Goal: Information Seeking & Learning: Learn about a topic

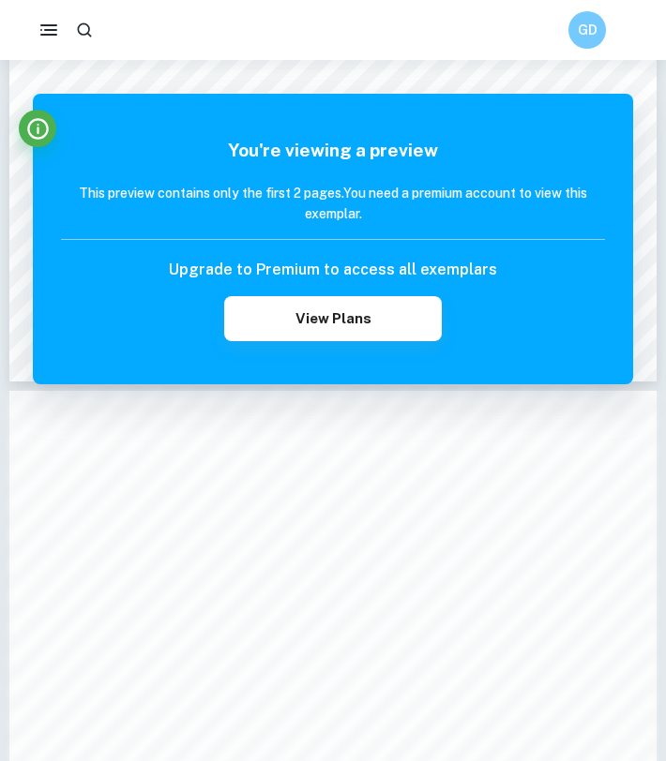
scroll to position [595, 0]
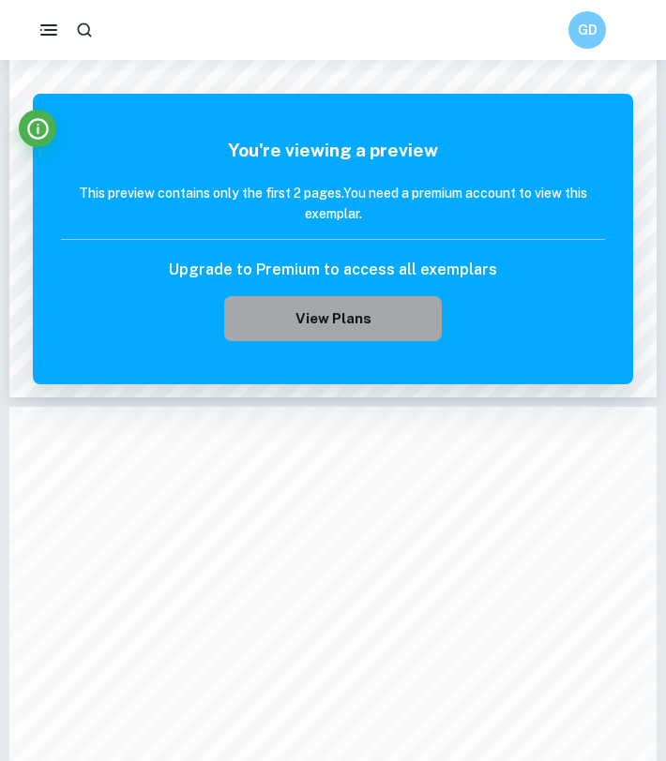
click at [338, 319] on button "View Plans" at bounding box center [333, 318] width 218 height 45
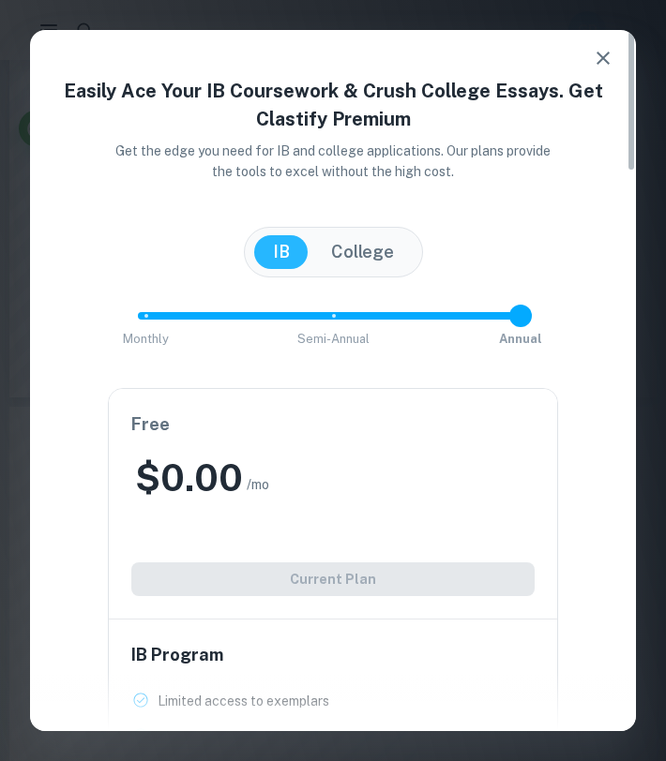
scroll to position [0, 0]
click at [603, 64] on icon "button" at bounding box center [603, 58] width 23 height 23
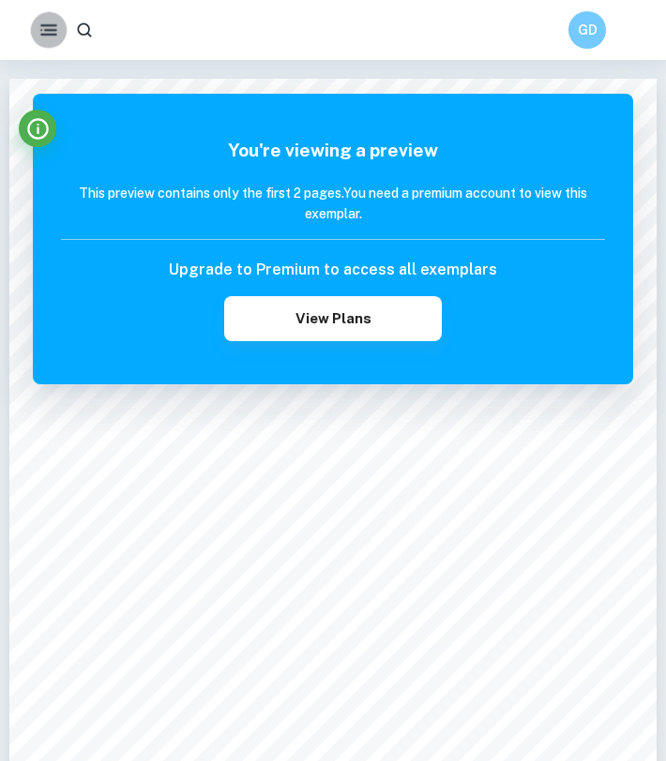
click at [53, 23] on icon "button" at bounding box center [49, 30] width 22 height 22
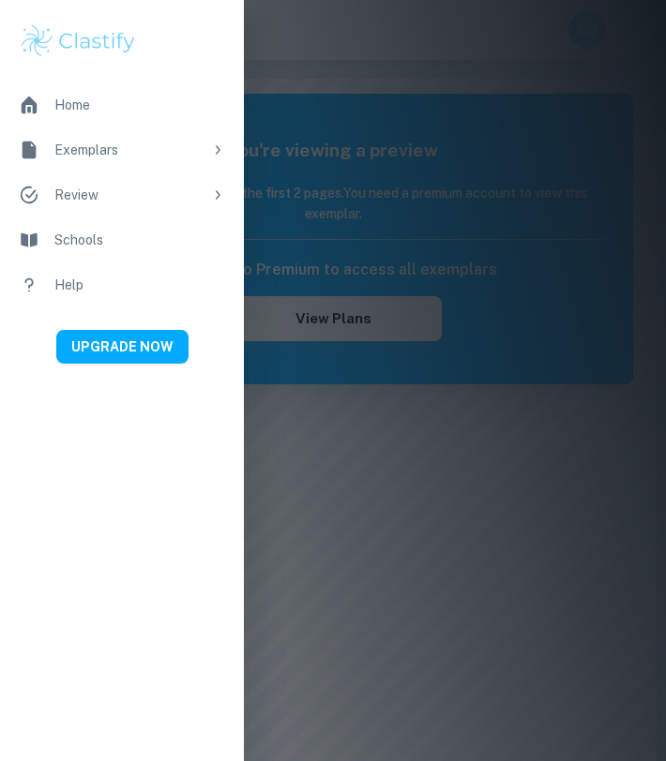
click at [353, 48] on div at bounding box center [333, 380] width 666 height 761
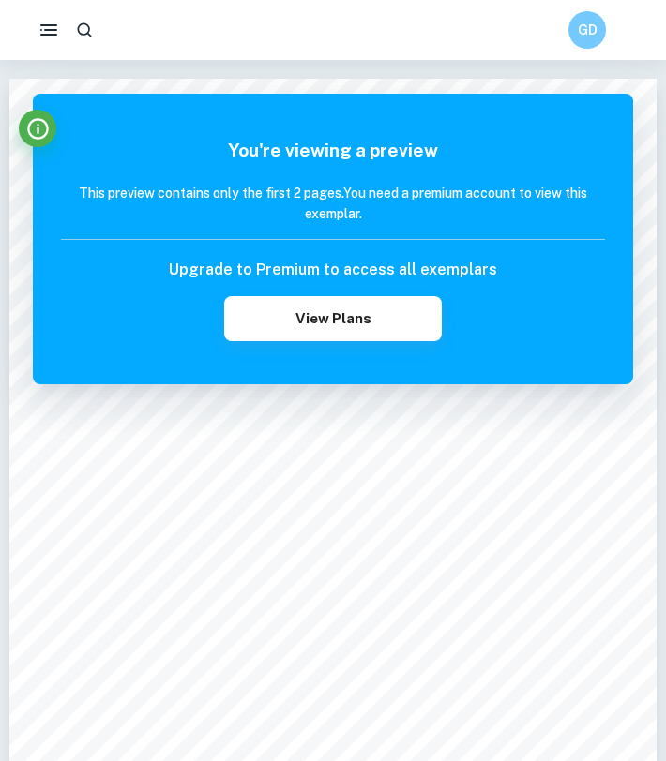
scroll to position [329, 0]
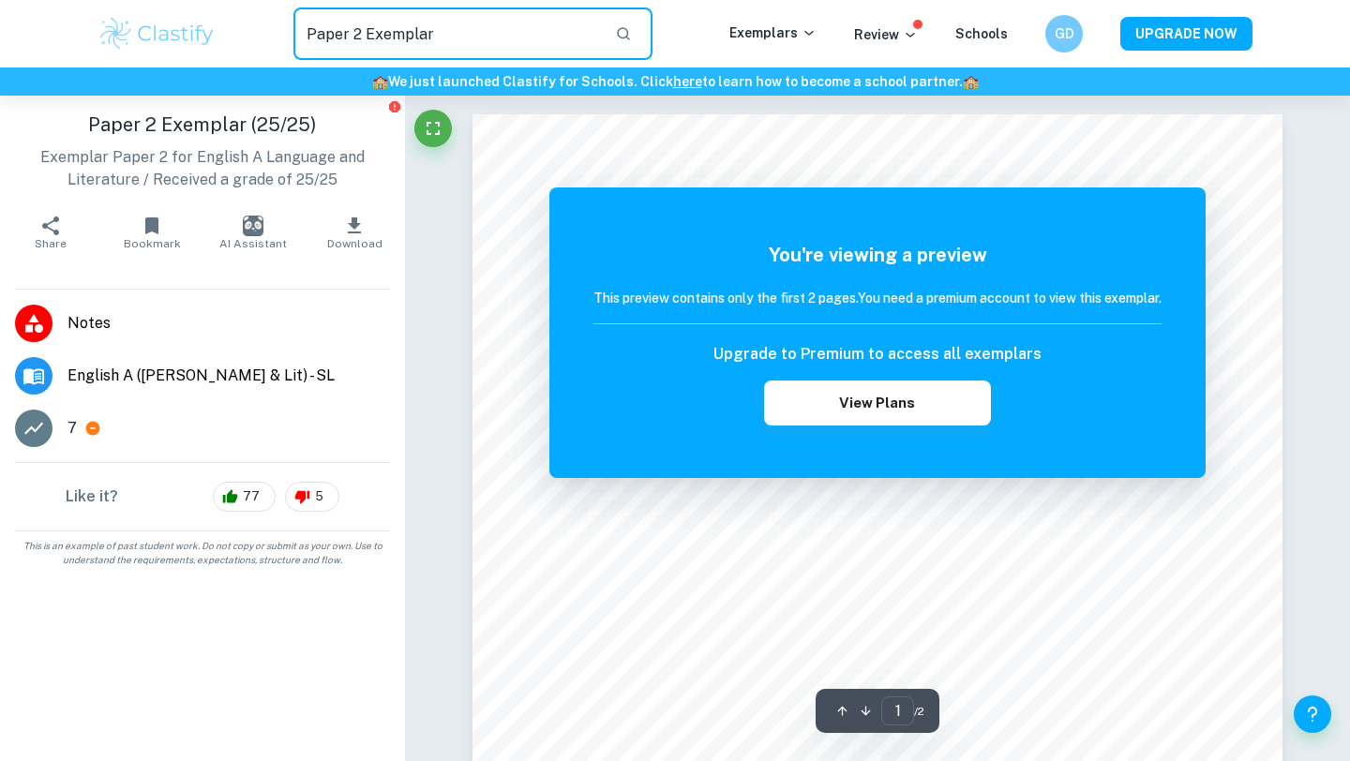
type input "Paper 2 Exemplar"
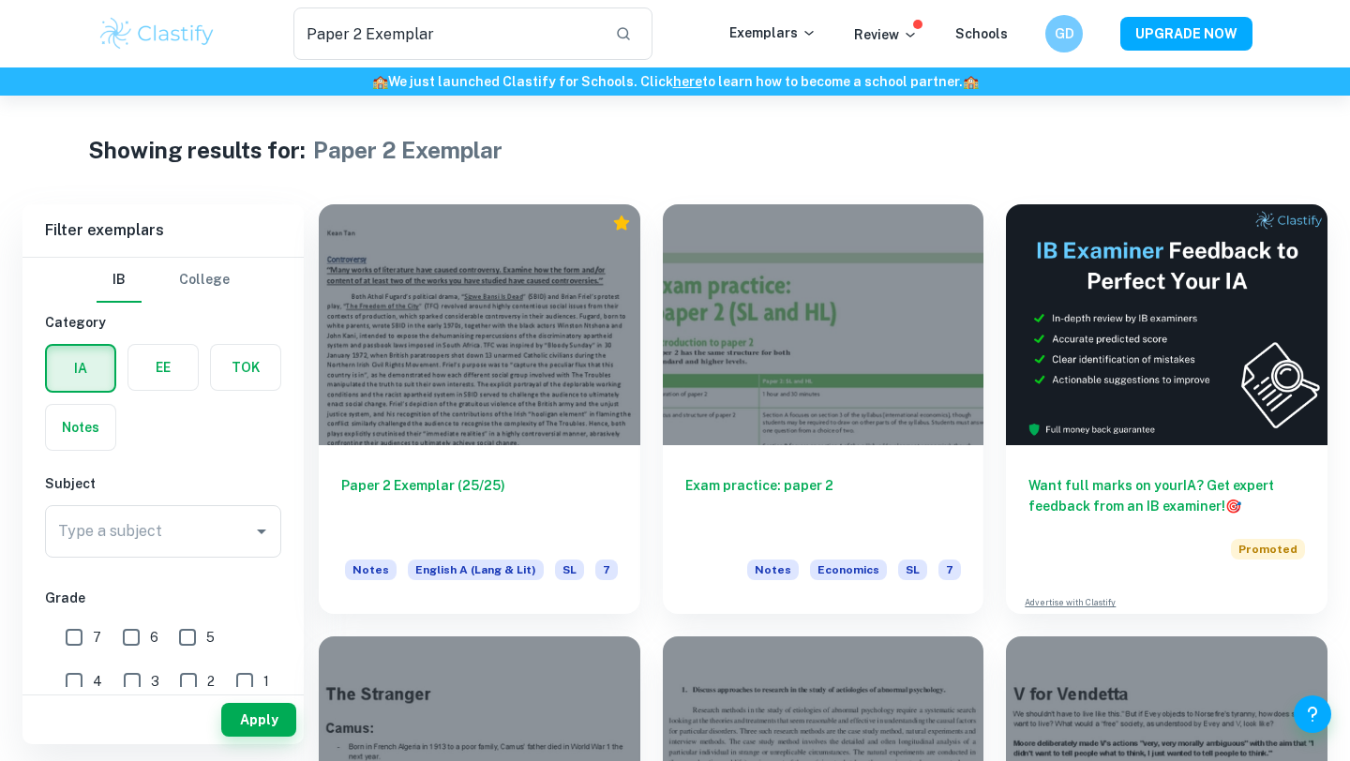
drag, startPoint x: 83, startPoint y: 444, endPoint x: 220, endPoint y: 452, distance: 137.1
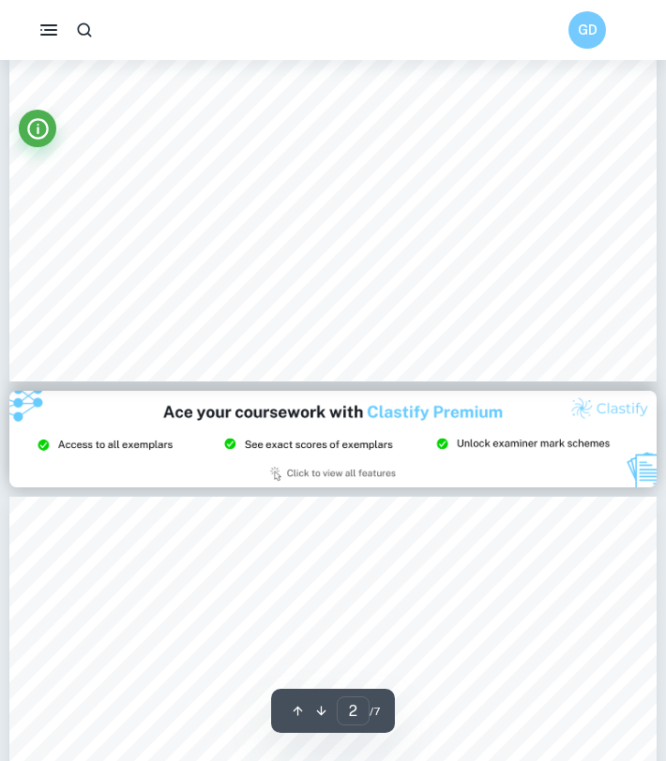
scroll to position [1708, 0]
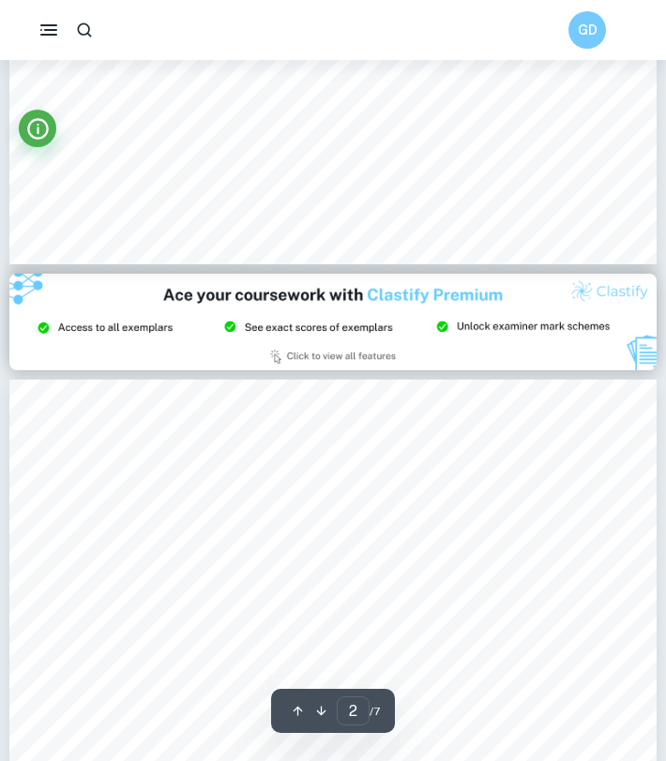
type input "3"
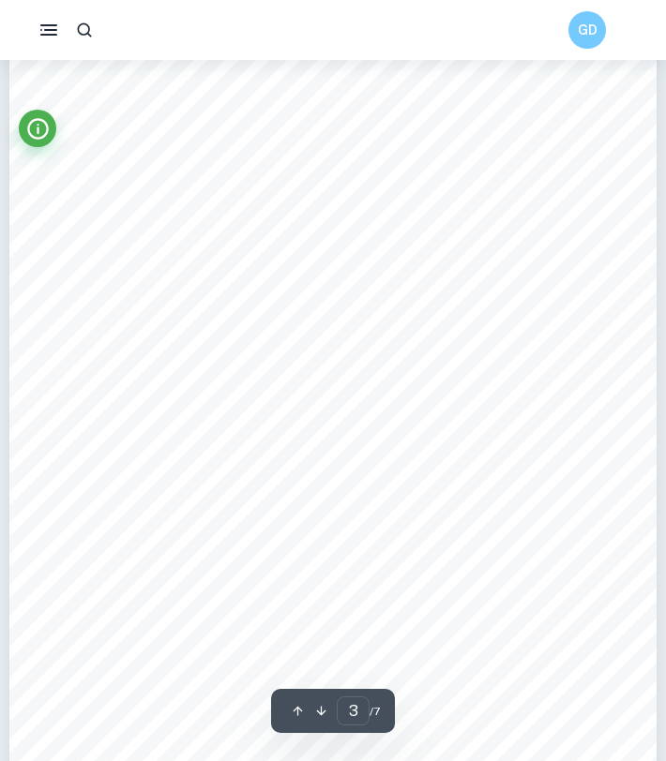
scroll to position [2186, 0]
